Goal: Navigation & Orientation: Find specific page/section

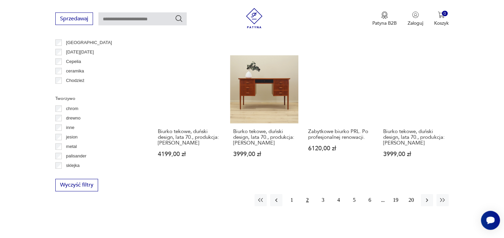
scroll to position [693, 0]
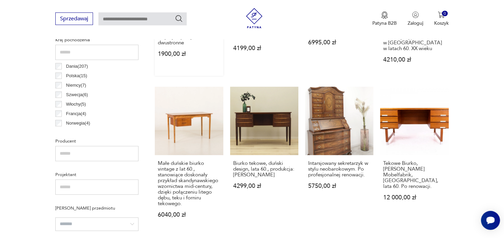
scroll to position [368, 0]
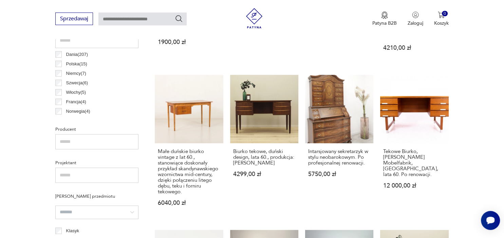
scroll to position [694, 0]
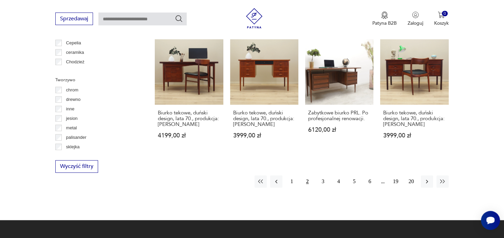
scroll to position [368, 0]
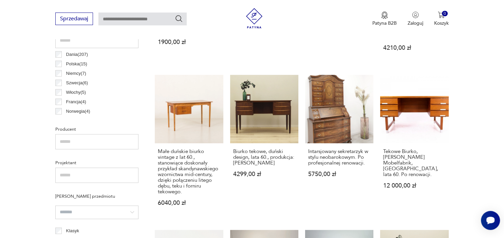
scroll to position [694, 0]
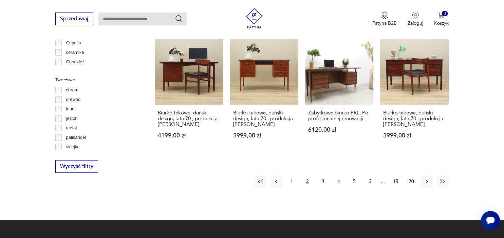
scroll to position [368, 0]
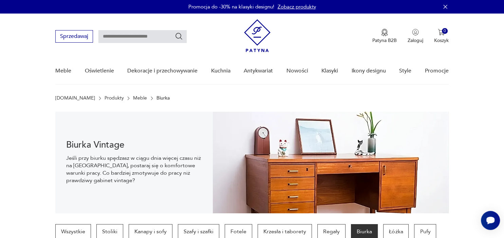
scroll to position [368, 0]
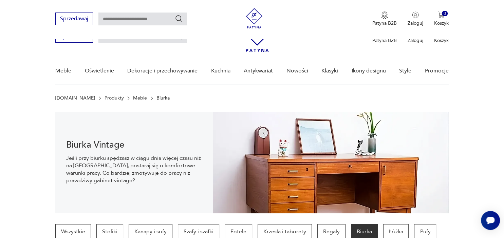
scroll to position [368, 0]
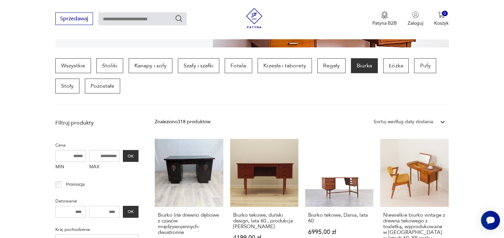
scroll to position [179, 0]
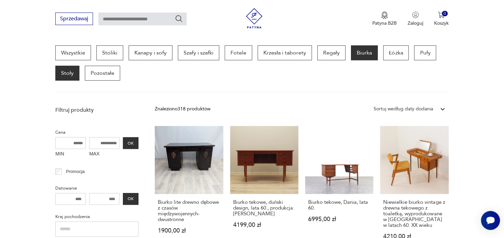
click at [63, 73] on p "Stoły" at bounding box center [67, 73] width 24 height 15
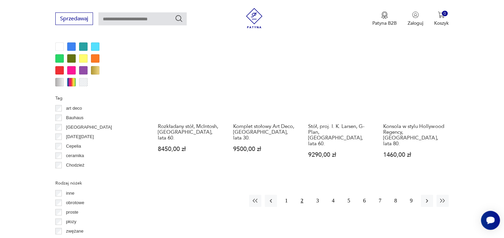
scroll to position [645, 0]
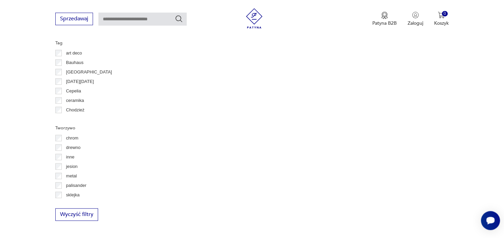
scroll to position [179, 0]
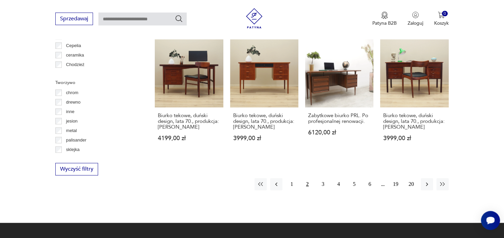
scroll to position [726, 0]
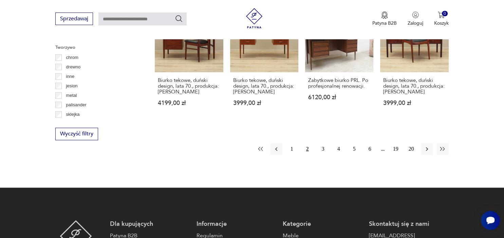
click at [262, 146] on icon "button" at bounding box center [260, 149] width 7 height 7
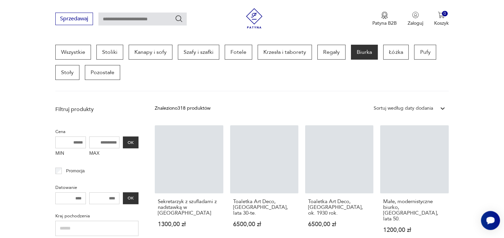
scroll to position [180, 0]
